Goal: Task Accomplishment & Management: Manage account settings

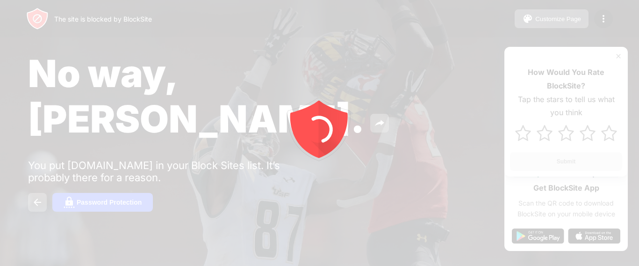
click at [257, 179] on icon "animation" at bounding box center [320, 133] width 168 height 168
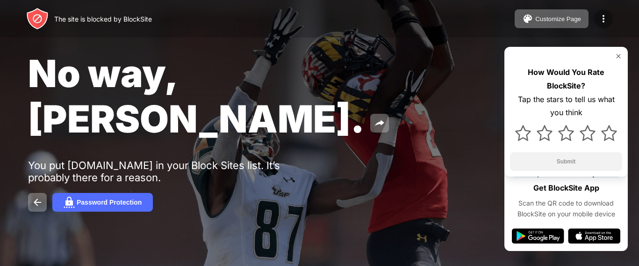
click at [606, 18] on img at bounding box center [603, 18] width 11 height 11
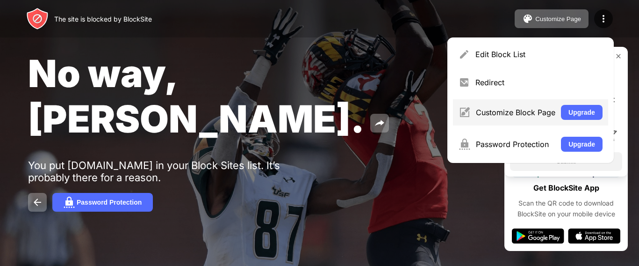
click at [475, 109] on div "Customize Block Page Upgrade" at bounding box center [530, 112] width 155 height 26
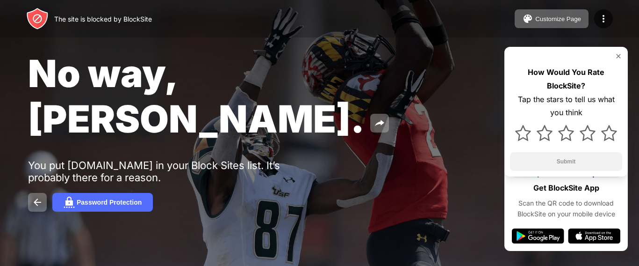
click at [620, 57] on img at bounding box center [618, 55] width 7 height 7
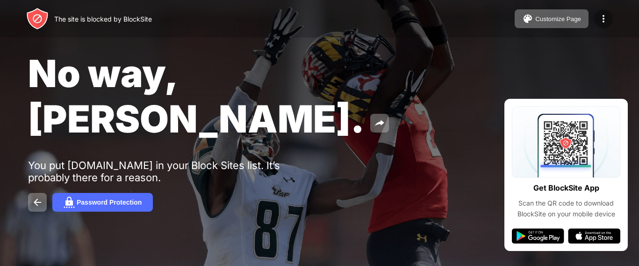
click at [600, 11] on div at bounding box center [603, 18] width 19 height 19
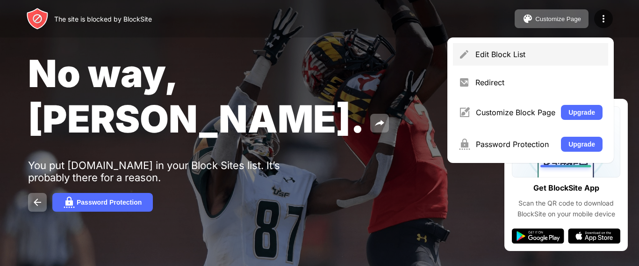
click at [506, 56] on div "Edit Block List" at bounding box center [539, 54] width 127 height 9
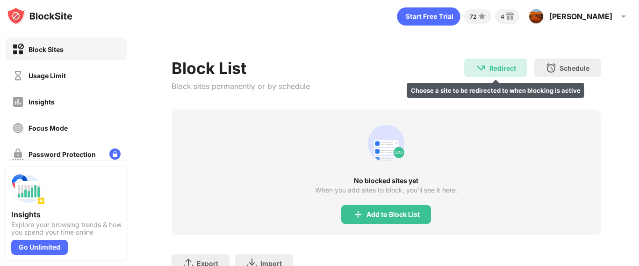
click at [476, 68] on img at bounding box center [481, 67] width 11 height 11
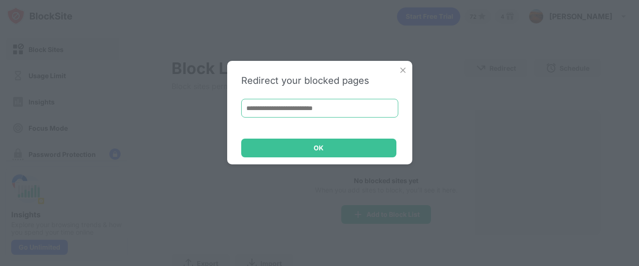
click at [385, 105] on input at bounding box center [319, 108] width 157 height 19
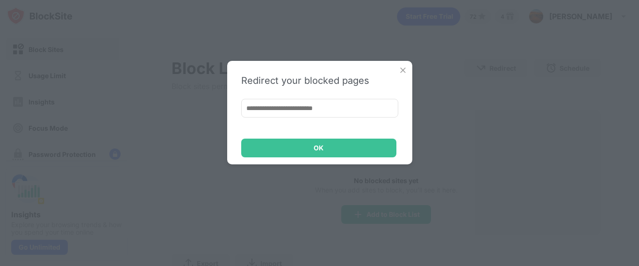
click at [405, 63] on div "Redirect your blocked pages OK" at bounding box center [319, 112] width 185 height 103
click at [405, 69] on img at bounding box center [402, 69] width 9 height 9
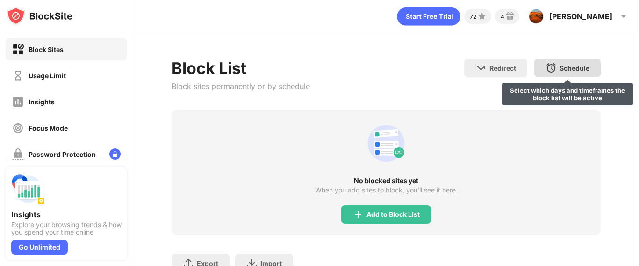
click at [567, 75] on div "Schedule Select which days and timeframes the block list will be active" at bounding box center [567, 67] width 66 height 19
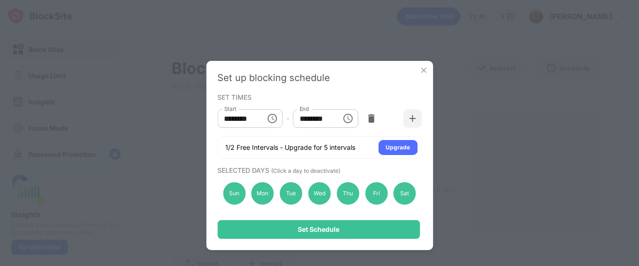
click at [251, 125] on input "********" at bounding box center [238, 118] width 42 height 19
click at [231, 117] on input "********" at bounding box center [238, 118] width 42 height 19
click at [228, 117] on input "********" at bounding box center [238, 118] width 42 height 19
type input "********"
click at [310, 113] on input "********" at bounding box center [314, 118] width 42 height 19
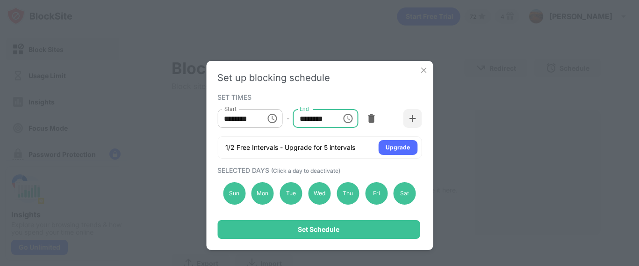
click at [303, 116] on input "********" at bounding box center [314, 118] width 42 height 19
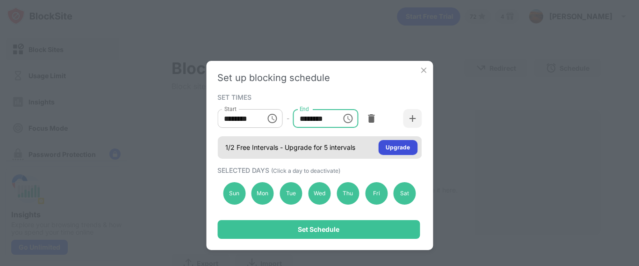
type input "********"
click at [401, 153] on div "Upgrade" at bounding box center [397, 147] width 39 height 15
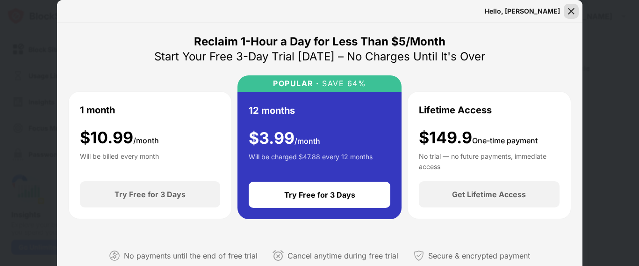
click at [577, 13] on div at bounding box center [571, 11] width 15 height 15
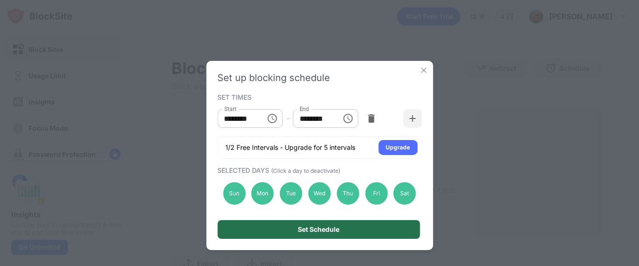
click at [329, 233] on div "Set Schedule" at bounding box center [318, 229] width 202 height 19
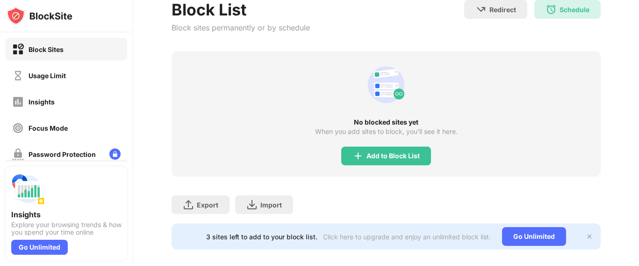
scroll to position [77, 0]
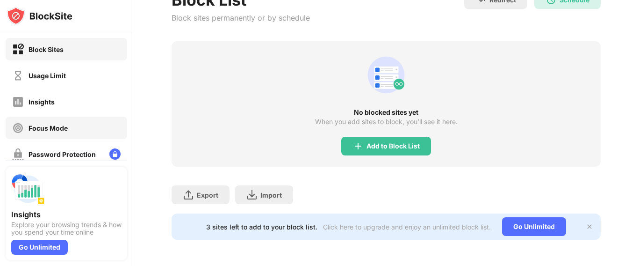
click at [87, 133] on div "Focus Mode" at bounding box center [67, 127] width 122 height 22
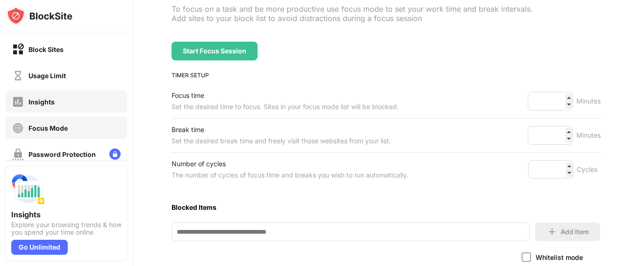
click at [59, 102] on div "Insights" at bounding box center [67, 101] width 122 height 22
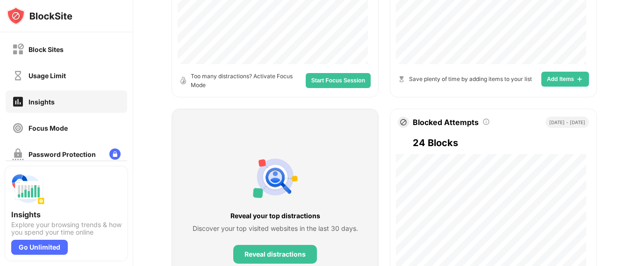
scroll to position [560, 0]
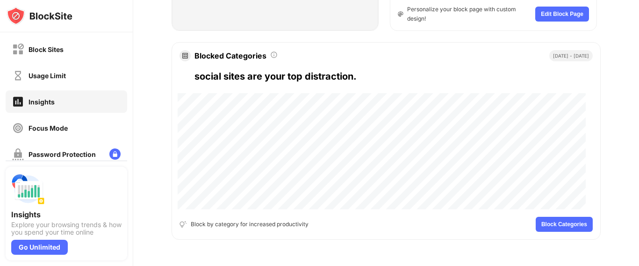
click at [576, 221] on span "Block Categories" at bounding box center [564, 224] width 46 height 6
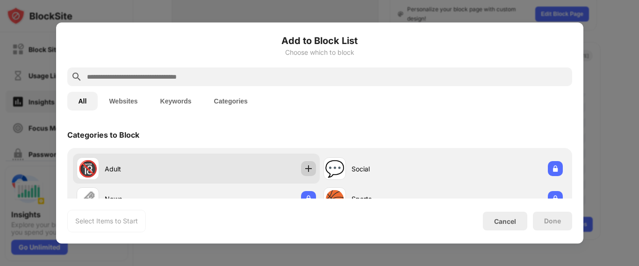
click at [304, 164] on img at bounding box center [308, 168] width 9 height 9
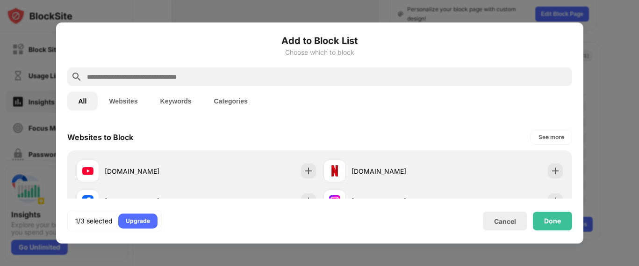
scroll to position [137, 0]
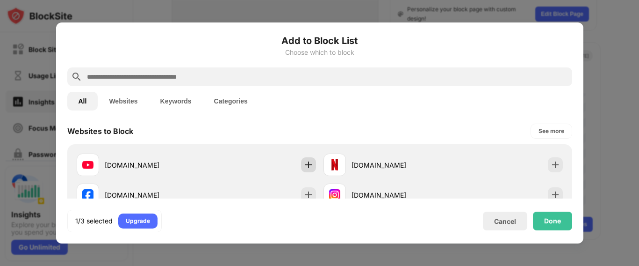
click at [304, 163] on img at bounding box center [308, 164] width 9 height 9
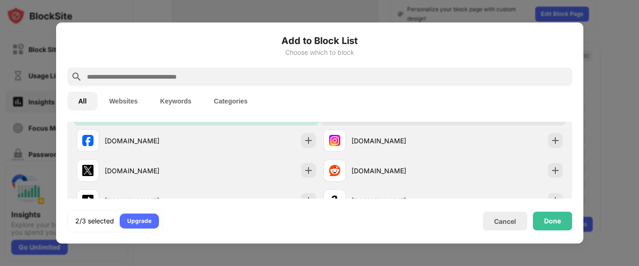
scroll to position [195, 0]
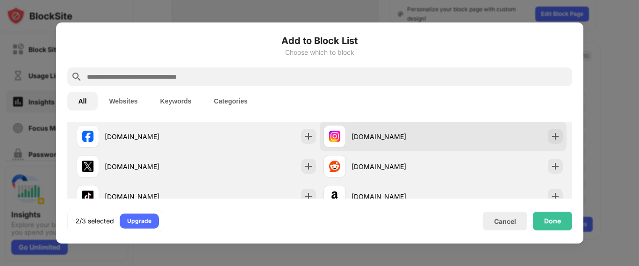
click at [388, 136] on div "[DOMAIN_NAME]" at bounding box center [398, 136] width 92 height 10
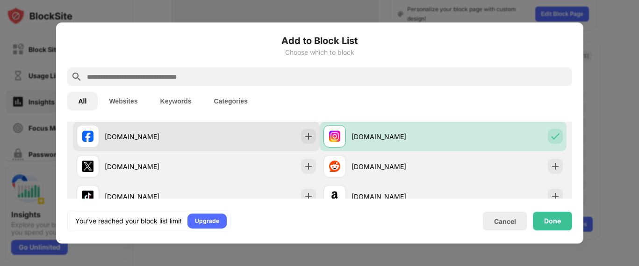
click at [261, 130] on div "[DOMAIN_NAME]" at bounding box center [196, 136] width 247 height 30
click at [304, 131] on img at bounding box center [308, 135] width 9 height 9
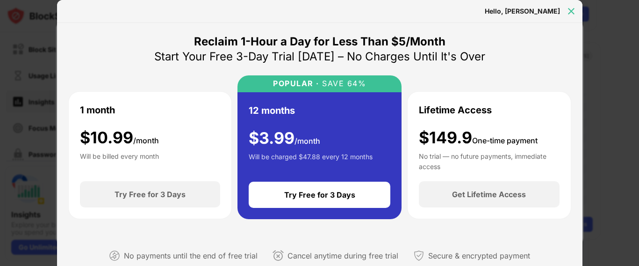
click at [568, 16] on div at bounding box center [571, 11] width 15 height 15
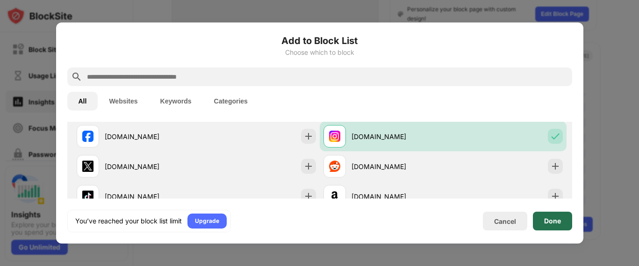
click at [556, 214] on div "Done" at bounding box center [552, 220] width 39 height 19
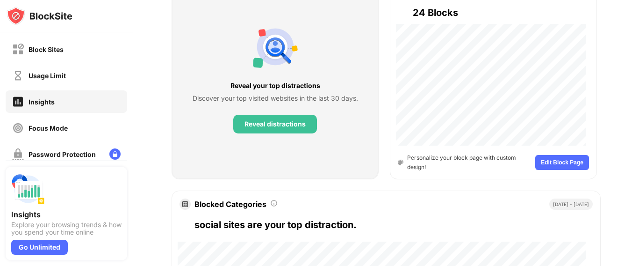
scroll to position [396, 0]
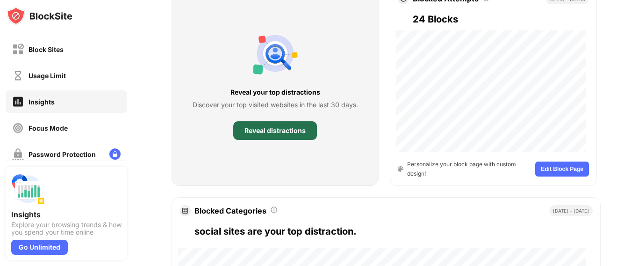
click at [252, 123] on div "Reveal distractions" at bounding box center [275, 130] width 84 height 19
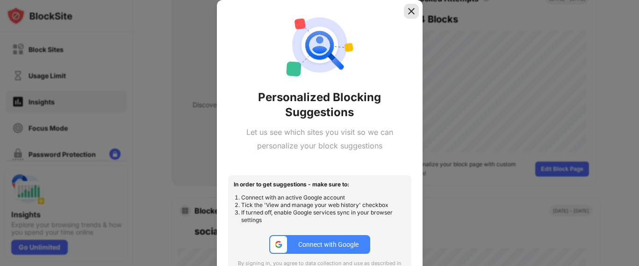
click at [409, 13] on img at bounding box center [411, 11] width 9 height 9
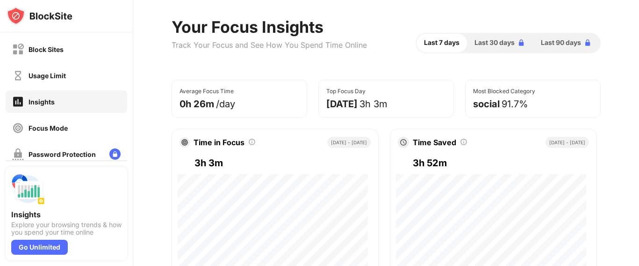
scroll to position [0, 0]
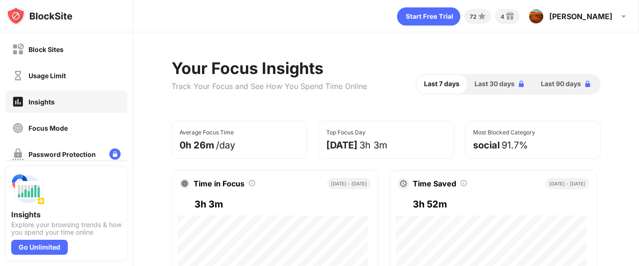
click at [485, 82] on span "Last 30 days" at bounding box center [495, 84] width 40 height 10
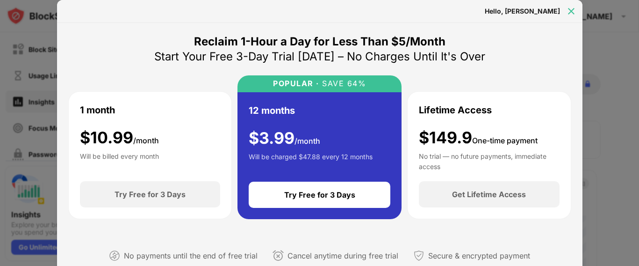
click at [578, 10] on div at bounding box center [571, 11] width 15 height 15
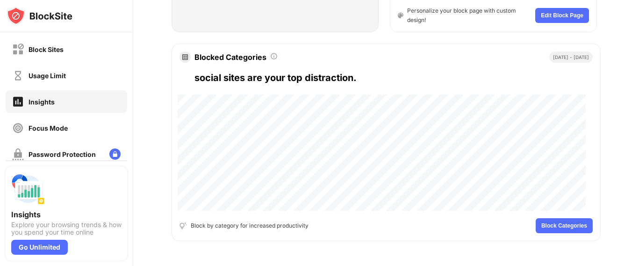
scroll to position [560, 0]
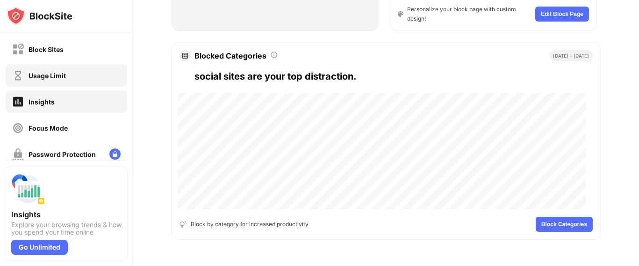
click at [59, 79] on div "Usage Limit" at bounding box center [39, 76] width 54 height 12
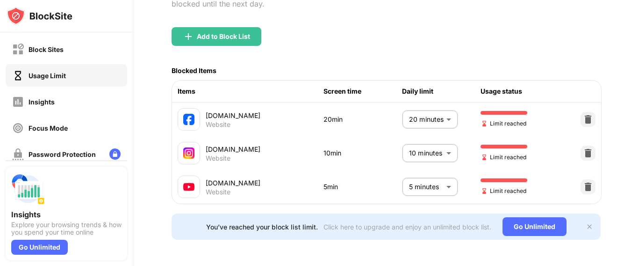
scroll to position [104, 0]
click at [436, 114] on body "Block Sites Usage Limit Insights Focus Mode Password Protection Custom Block Pa…" at bounding box center [319, 133] width 639 height 266
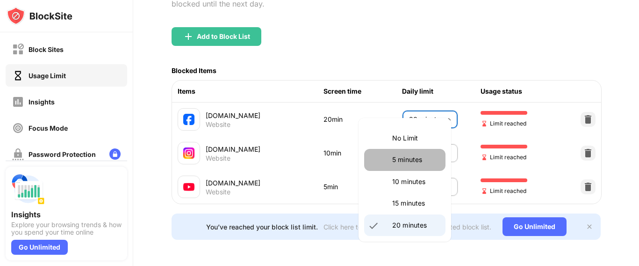
click at [411, 163] on p "5 minutes" at bounding box center [416, 159] width 48 height 10
type input "*"
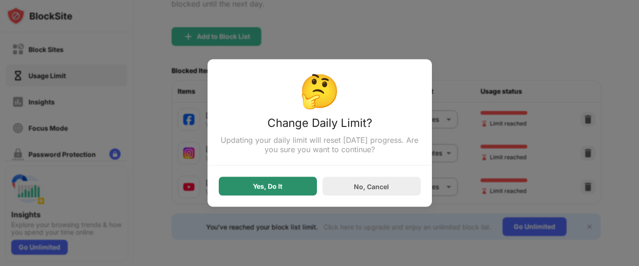
click at [302, 189] on div "Yes, Do It" at bounding box center [268, 186] width 98 height 19
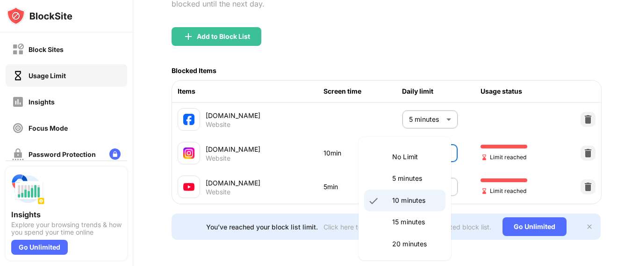
click at [413, 146] on body "Block Sites Usage Limit Insights Focus Mode Password Protection Custom Block Pa…" at bounding box center [319, 133] width 639 height 266
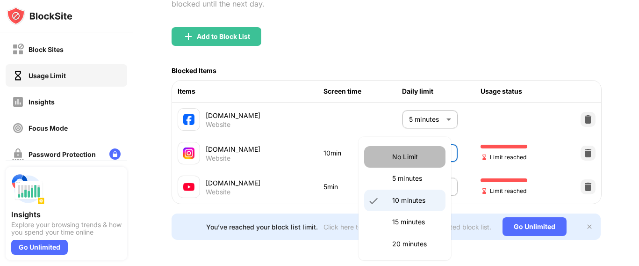
click at [413, 146] on li "No Limit" at bounding box center [404, 157] width 81 height 22
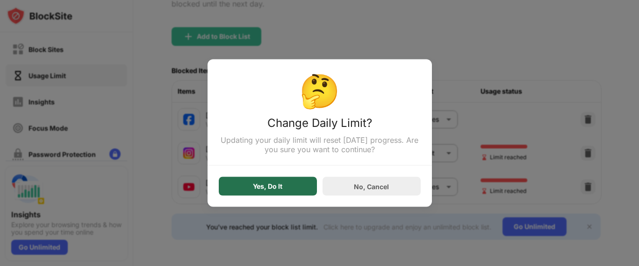
click at [278, 182] on div "Yes, Do It" at bounding box center [268, 186] width 98 height 19
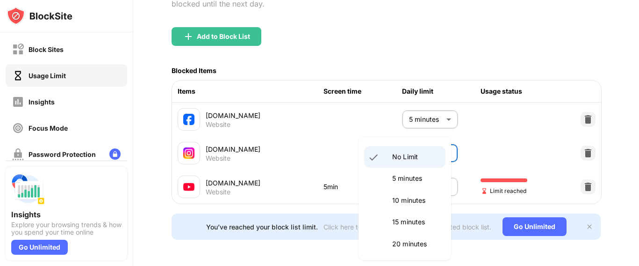
click at [412, 136] on body "Block Sites Usage Limit Insights Focus Mode Password Protection Custom Block Pa…" at bounding box center [319, 133] width 639 height 266
click at [401, 169] on li "5 minutes" at bounding box center [404, 178] width 81 height 22
type input "*"
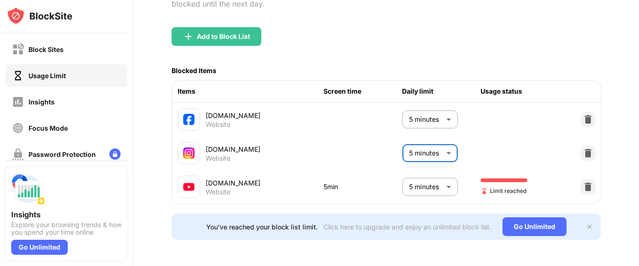
click at [401, 169] on body "Block Sites Usage Limit Insights Focus Mode Password Protection Custom Block Pa…" at bounding box center [319, 133] width 639 height 266
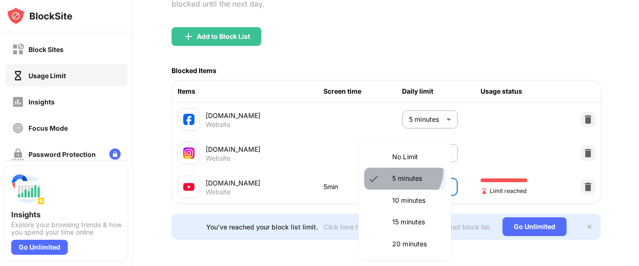
click at [401, 169] on li "5 minutes" at bounding box center [404, 178] width 81 height 22
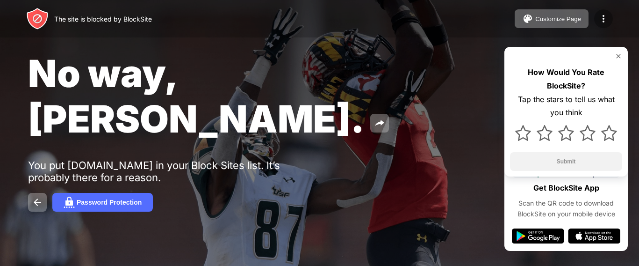
click at [610, 19] on div at bounding box center [603, 18] width 19 height 19
